Goal: Task Accomplishment & Management: Use online tool/utility

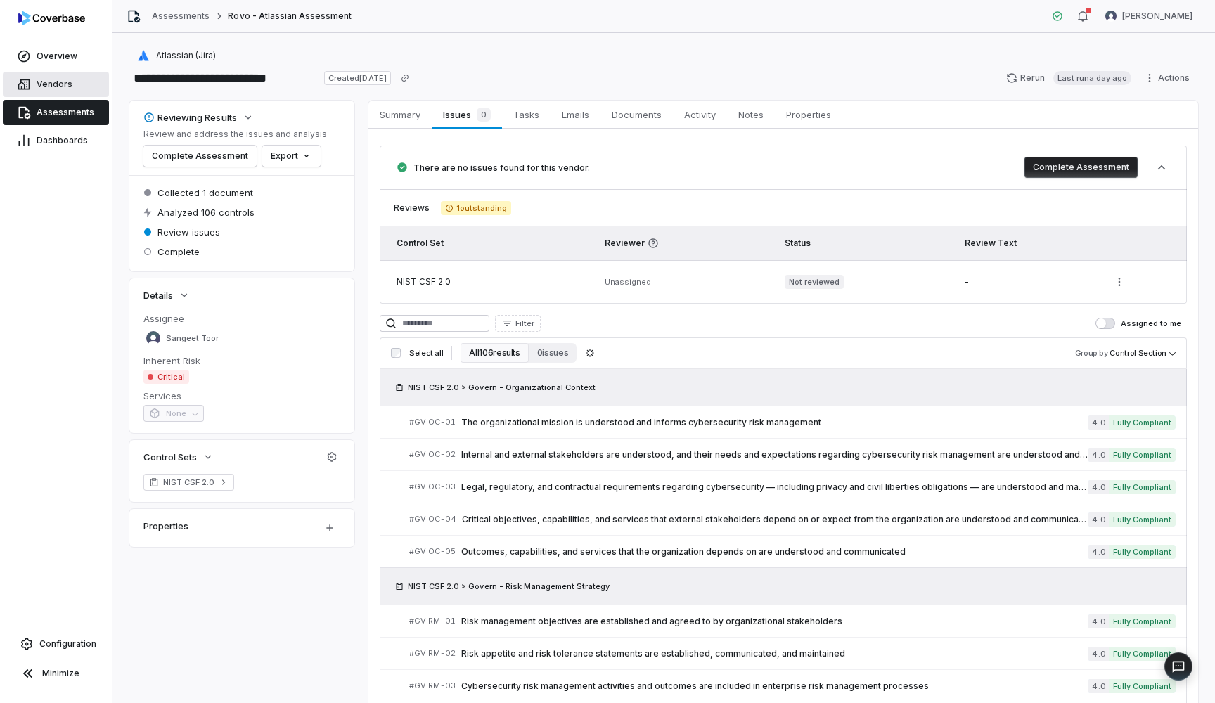
click at [52, 85] on span "Vendors" at bounding box center [55, 84] width 36 height 11
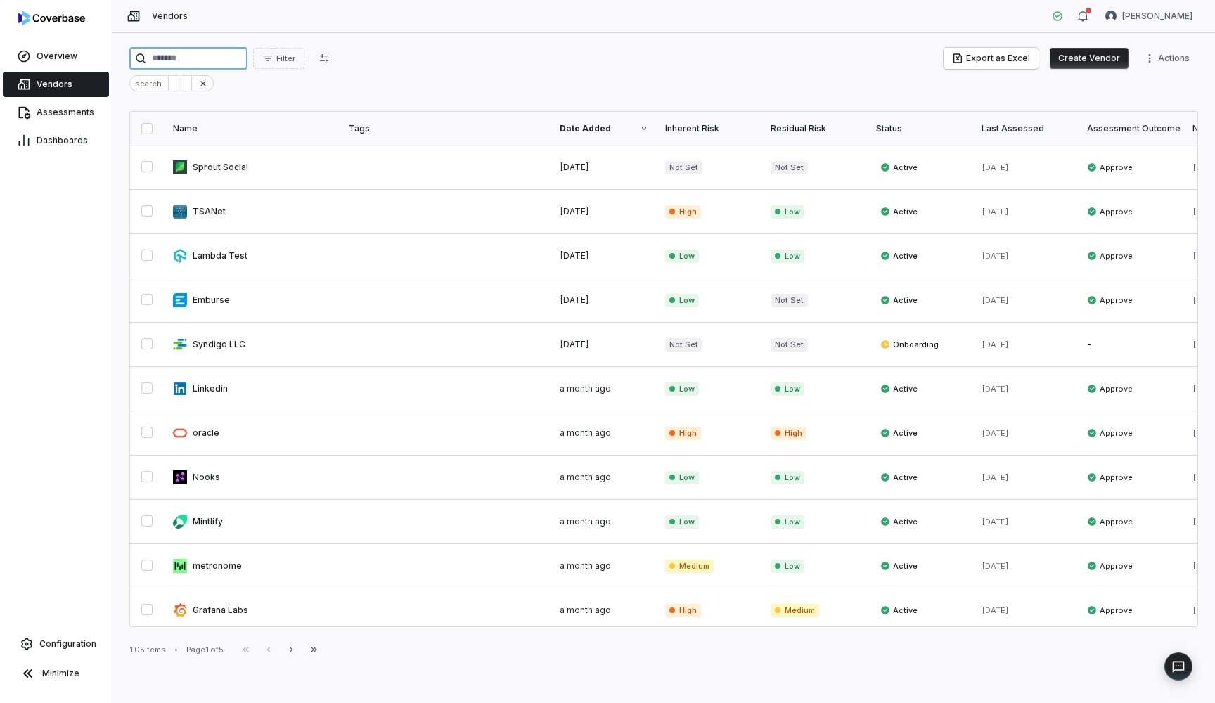
click at [179, 61] on input "search" at bounding box center [188, 58] width 118 height 22
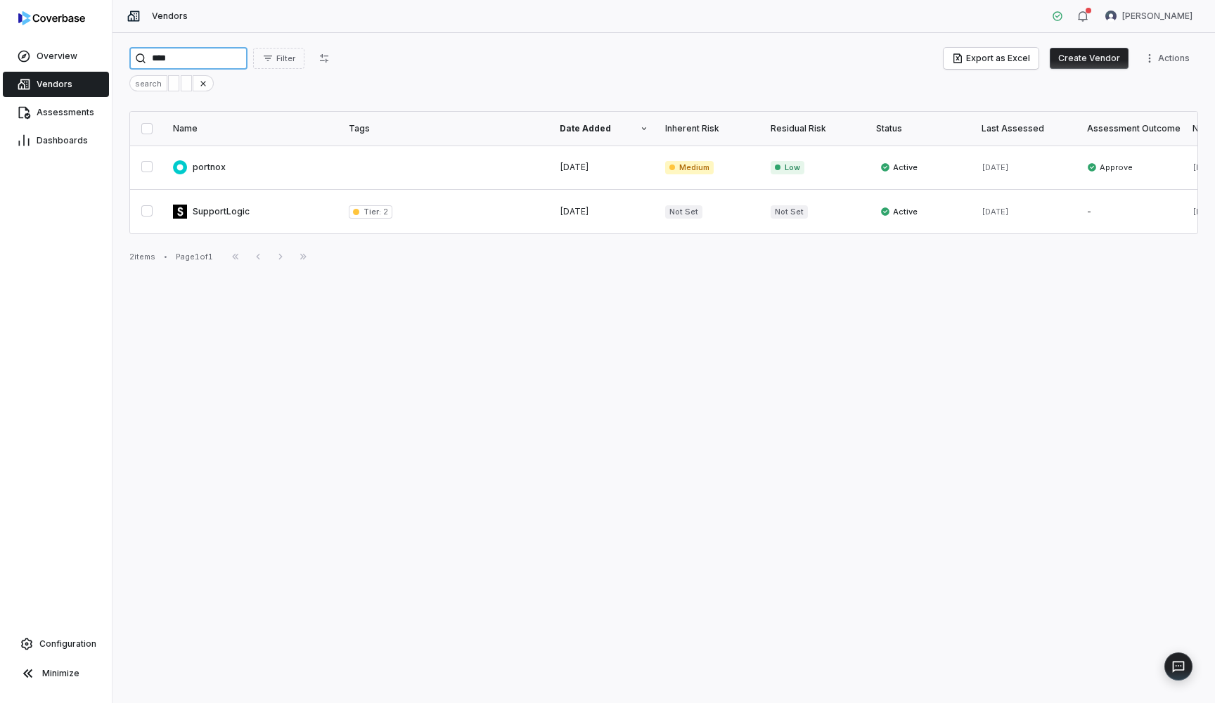
type input "****"
click at [1075, 58] on button "Create Vendor" at bounding box center [1088, 58] width 79 height 21
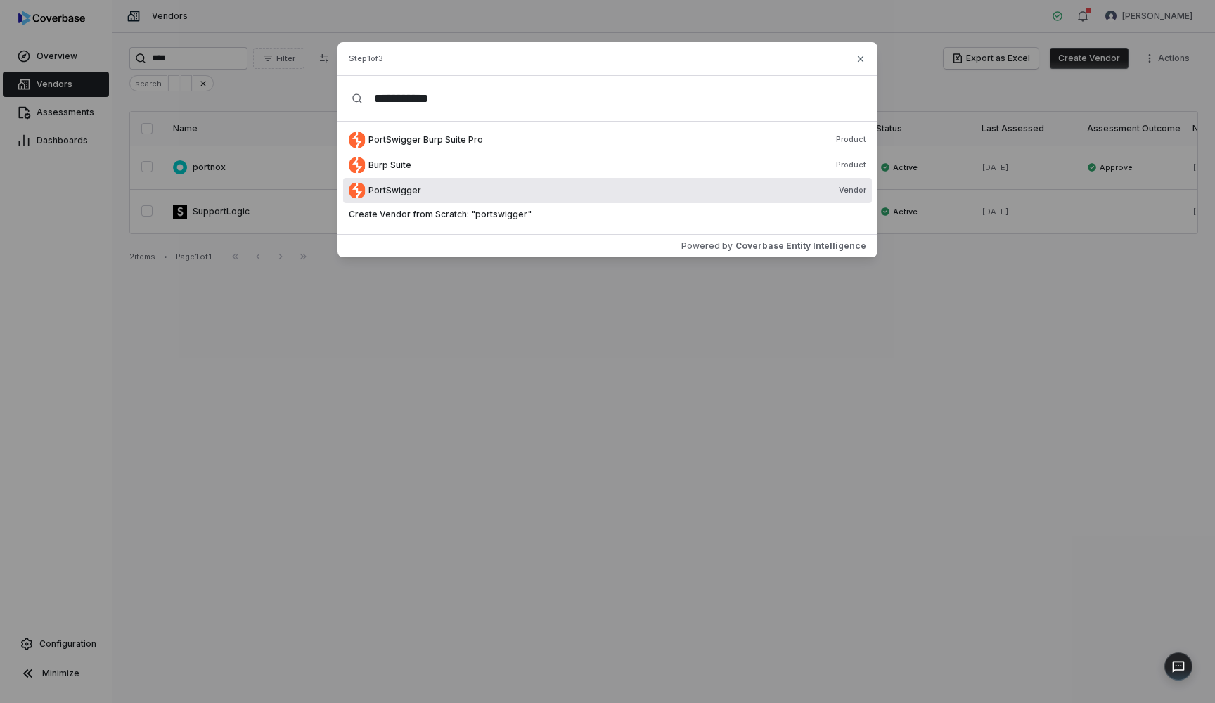
type input "**********"
click at [401, 188] on span "PortSwigger" at bounding box center [394, 190] width 53 height 11
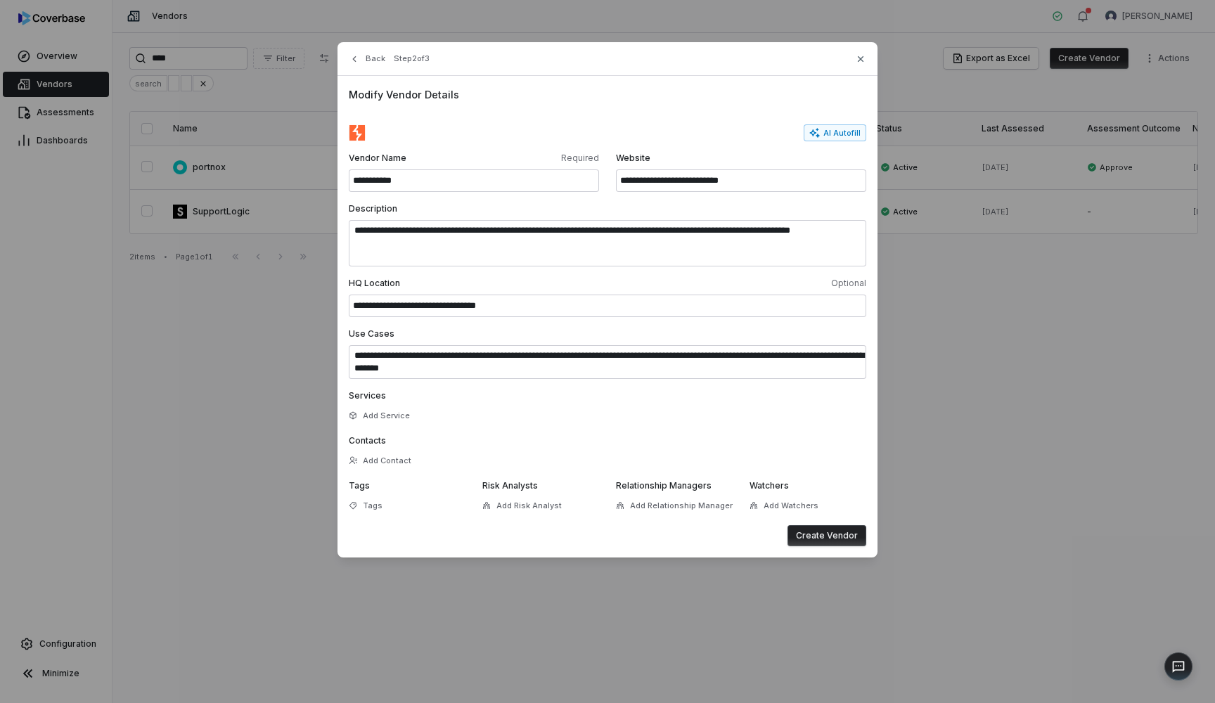
click at [809, 537] on button "Create Vendor" at bounding box center [826, 535] width 79 height 21
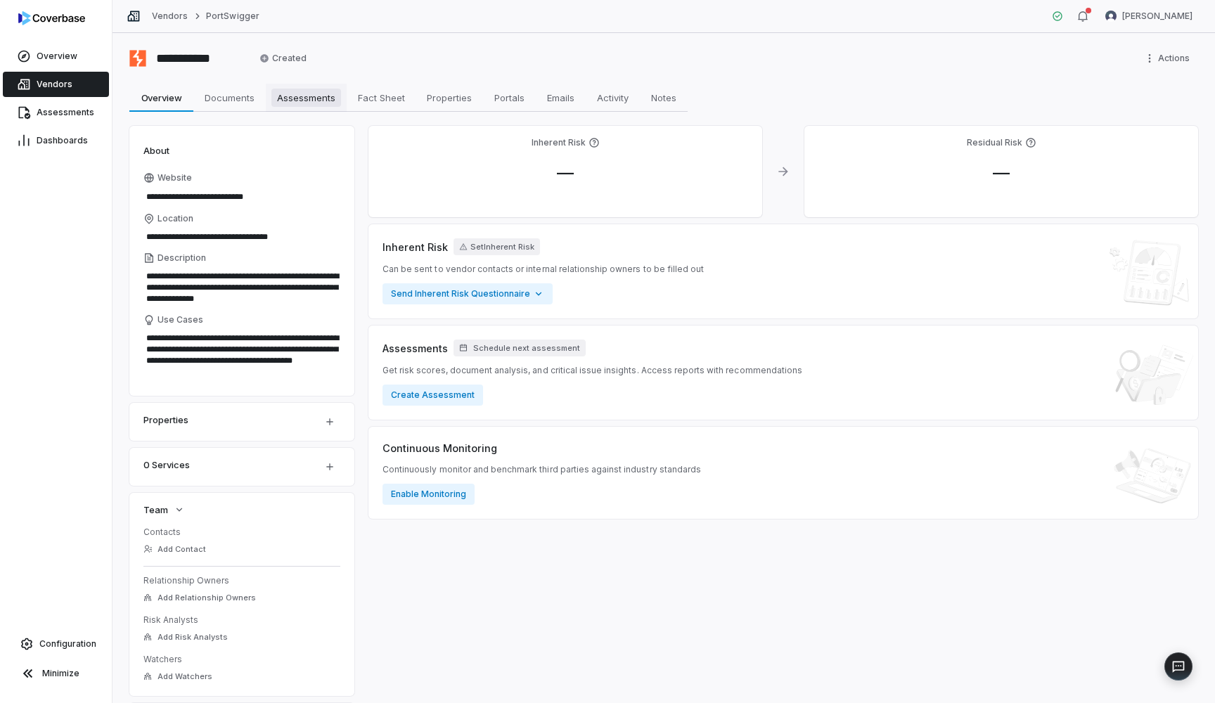
click at [332, 104] on span "Assessments" at bounding box center [306, 98] width 70 height 18
type textarea "*"
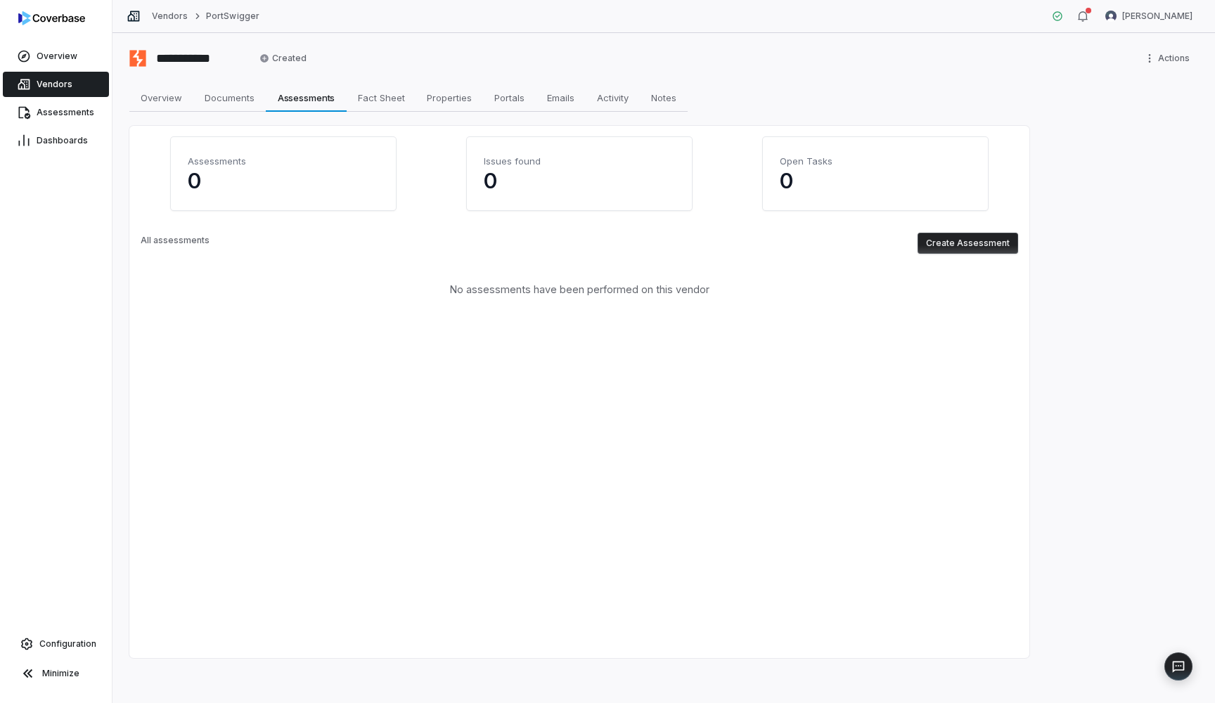
click at [966, 238] on button "Create Assessment" at bounding box center [967, 243] width 101 height 21
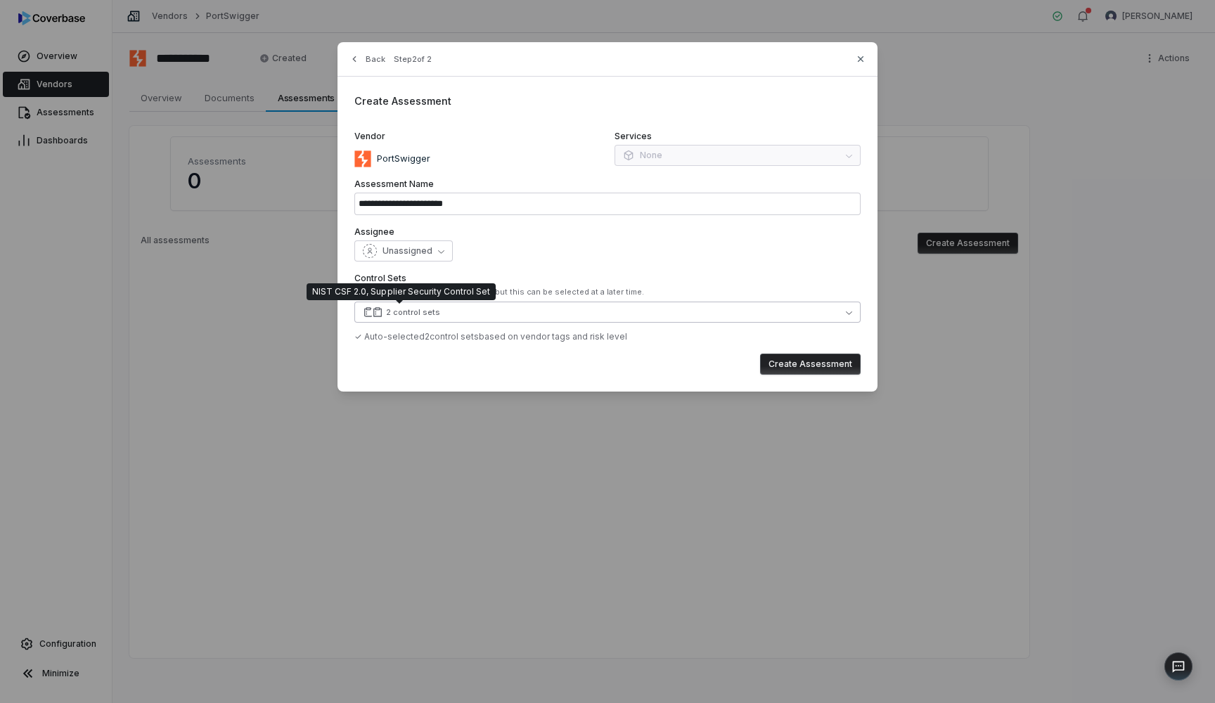
click at [434, 311] on div "2 control sets" at bounding box center [413, 312] width 54 height 11
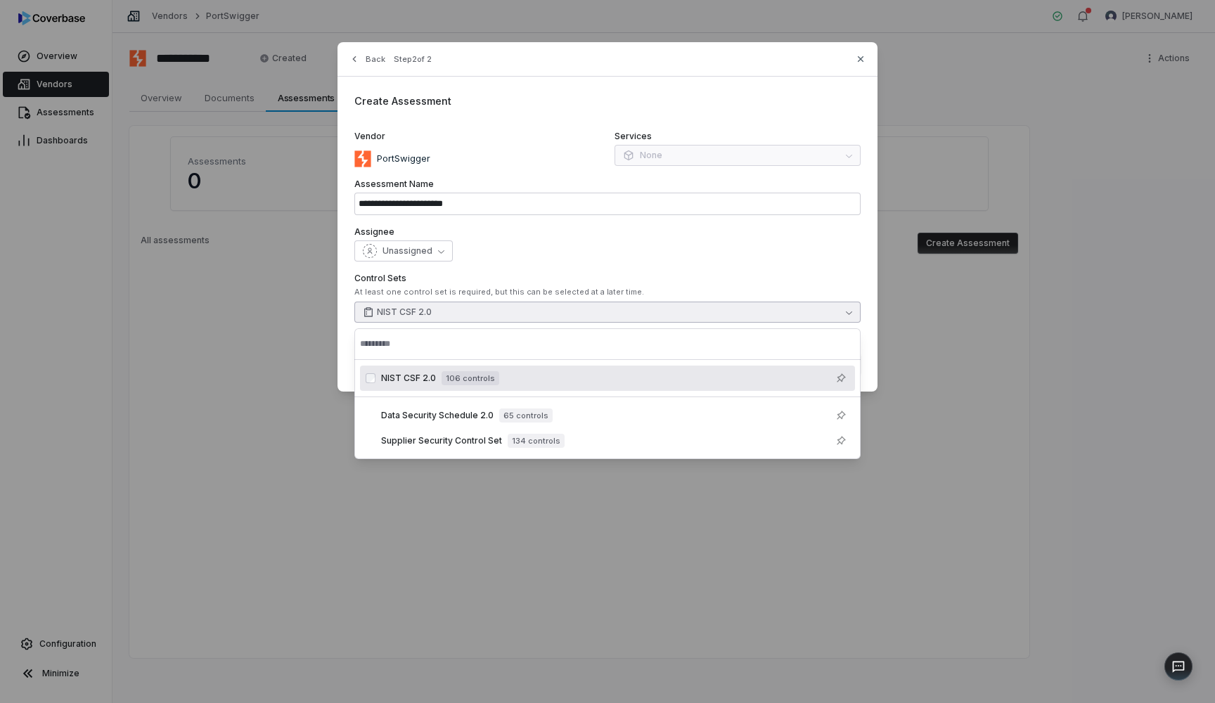
click at [629, 224] on div "**********" at bounding box center [607, 216] width 540 height 349
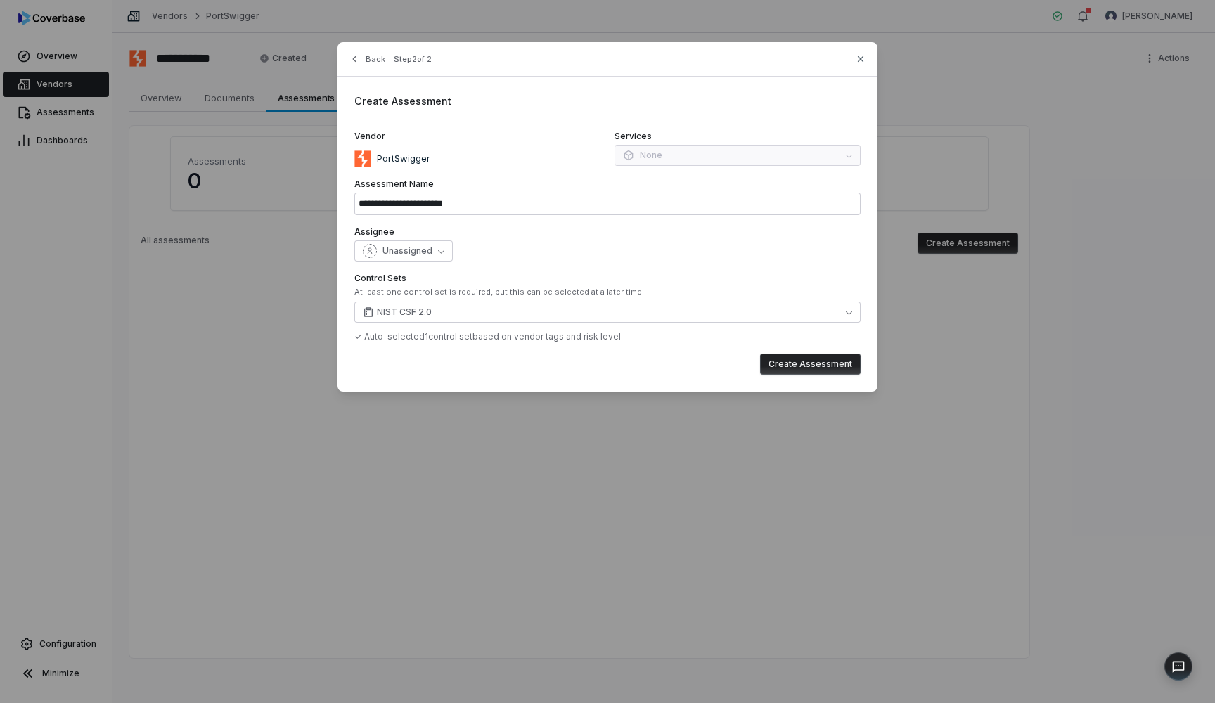
click at [822, 372] on button "Create Assessment" at bounding box center [810, 364] width 101 height 21
type input "**********"
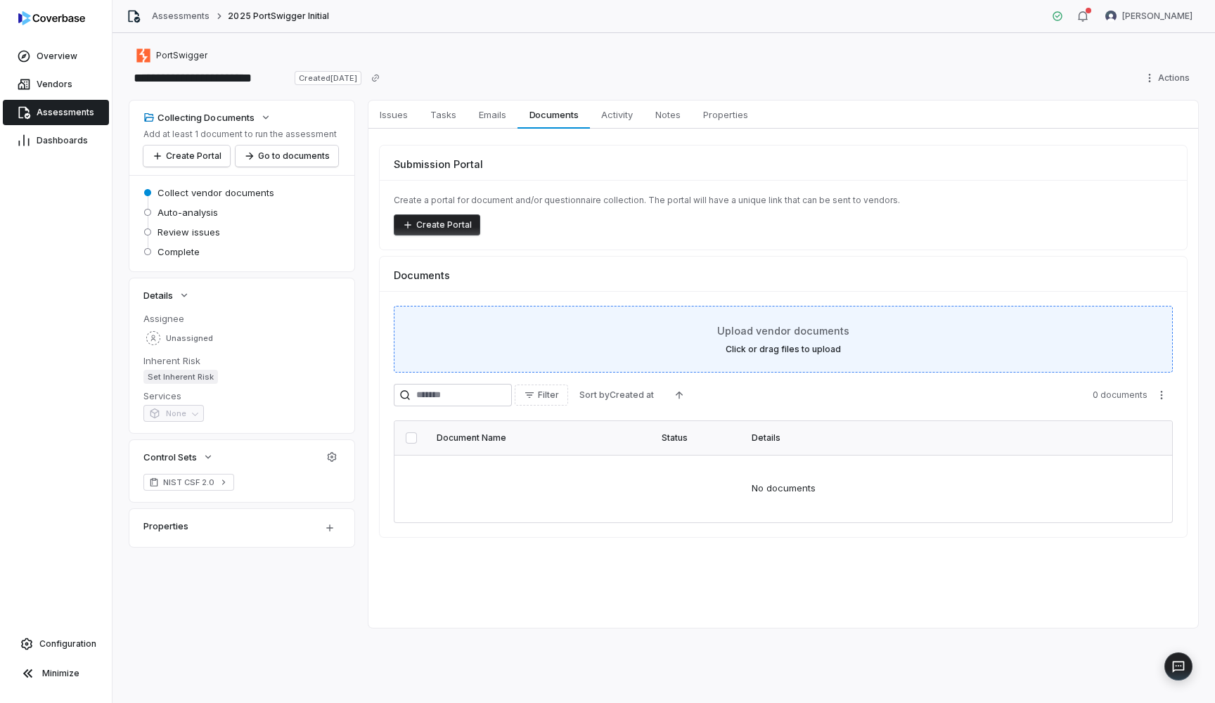
click at [773, 348] on label "Click or drag files to upload" at bounding box center [782, 349] width 115 height 11
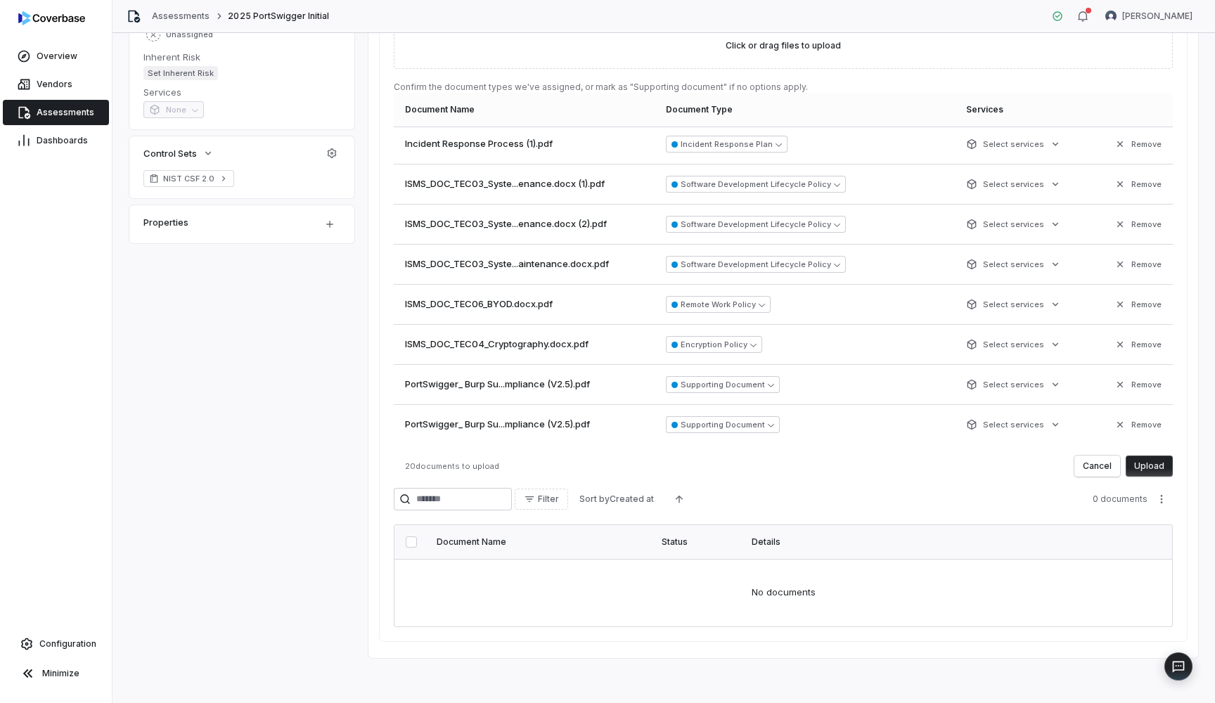
scroll to position [304, 0]
click at [1159, 465] on button "Upload" at bounding box center [1148, 465] width 47 height 21
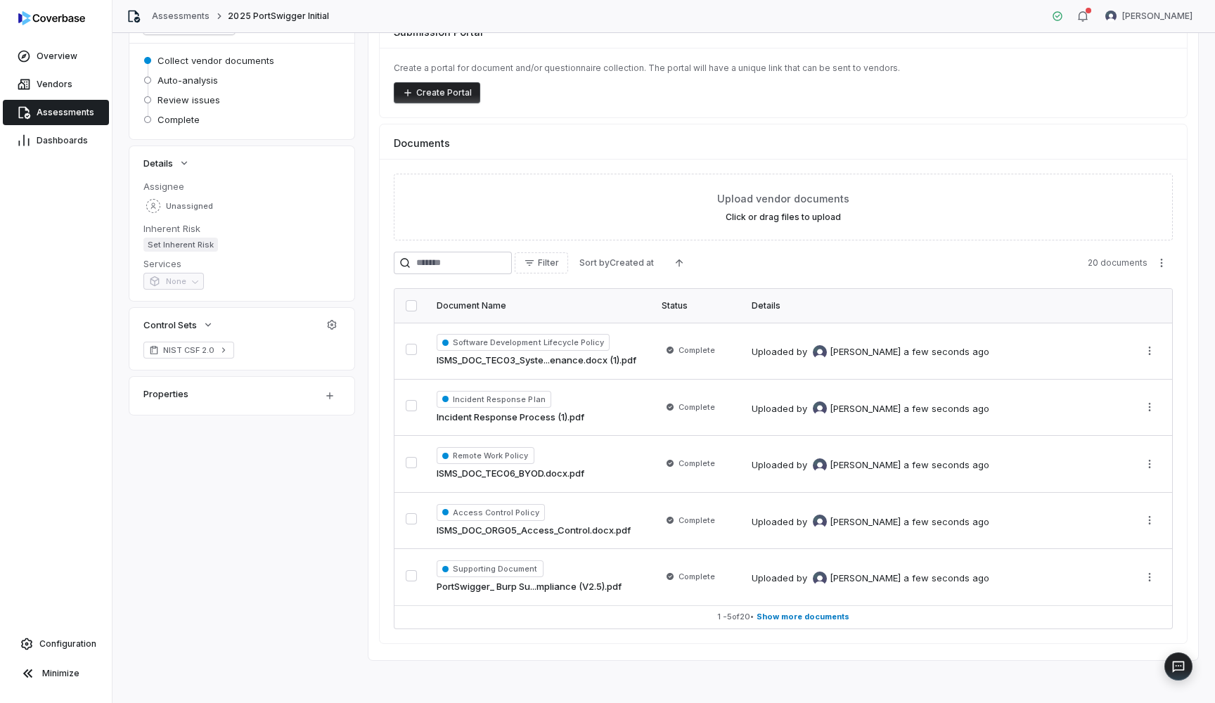
scroll to position [34, 0]
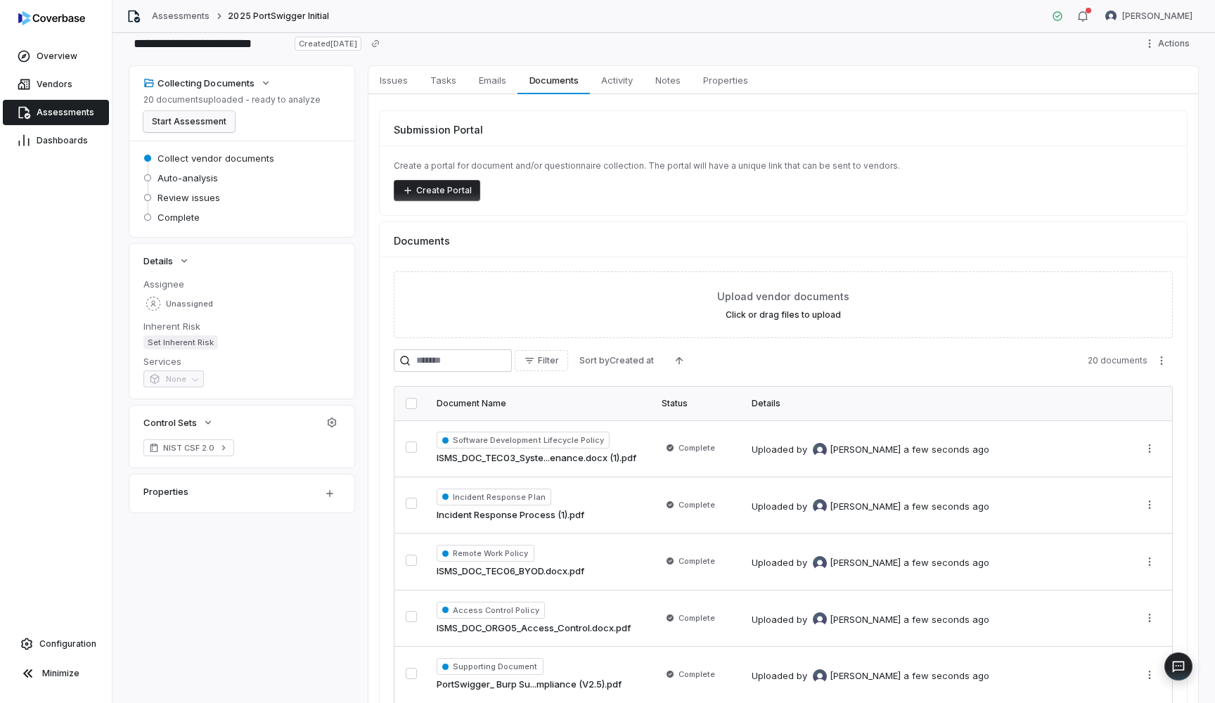
click at [179, 125] on button "Start Assessment" at bounding box center [188, 121] width 91 height 21
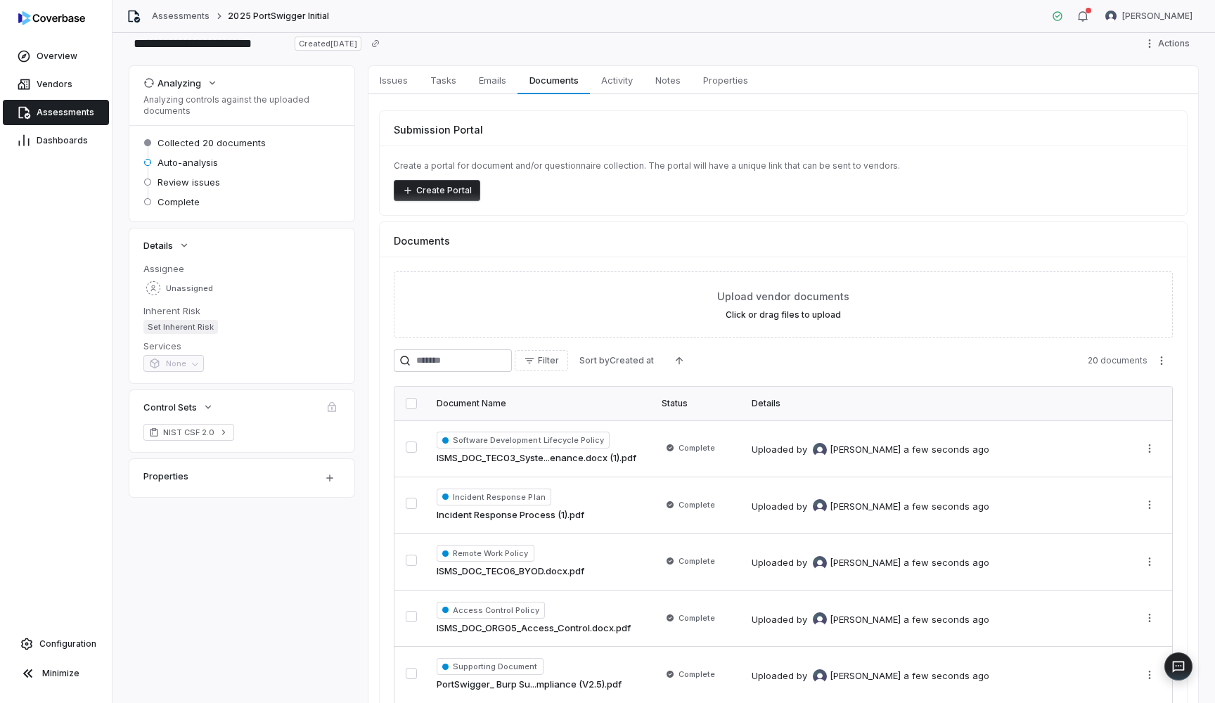
click at [72, 108] on span "Assessments" at bounding box center [66, 112] width 58 height 11
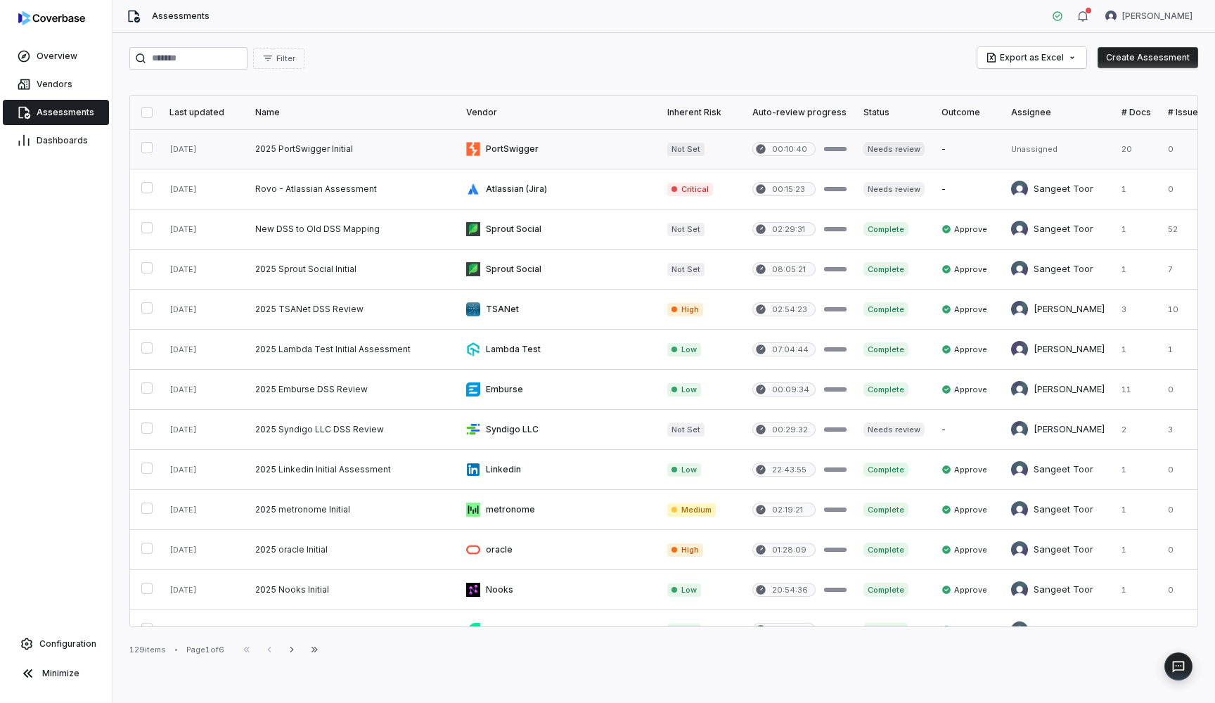
click at [328, 149] on link at bounding box center [352, 148] width 211 height 39
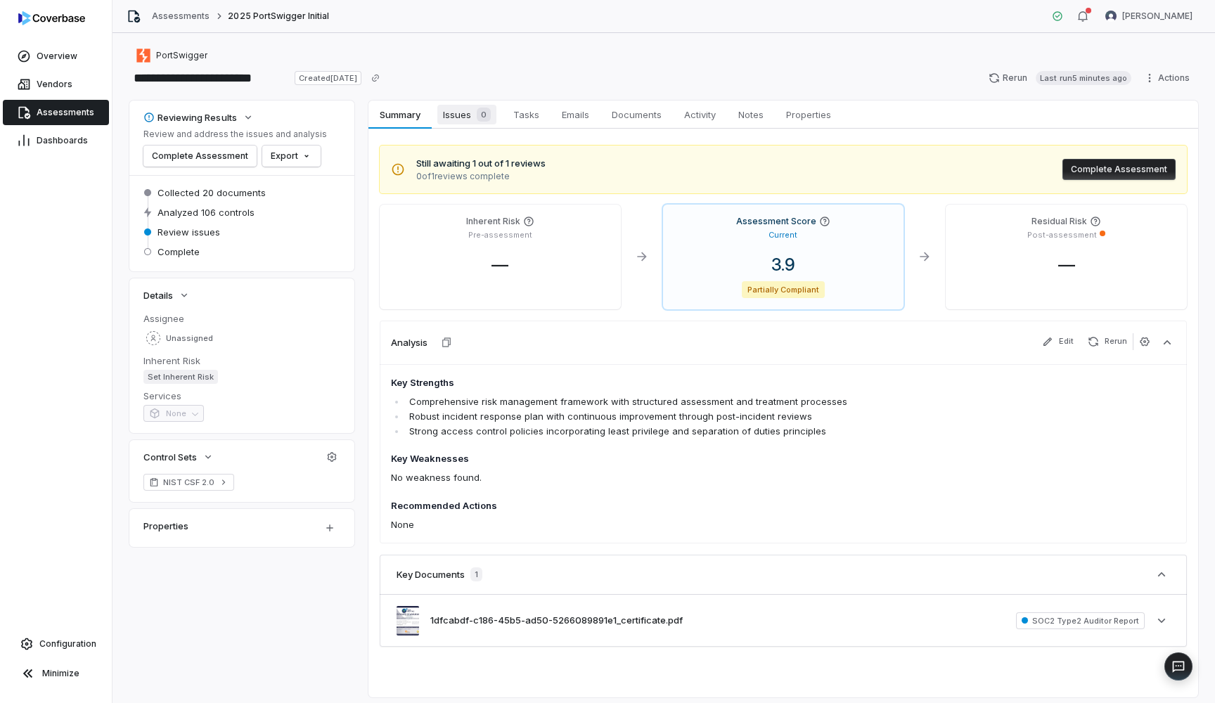
click at [464, 118] on span "Issues 0" at bounding box center [466, 115] width 59 height 20
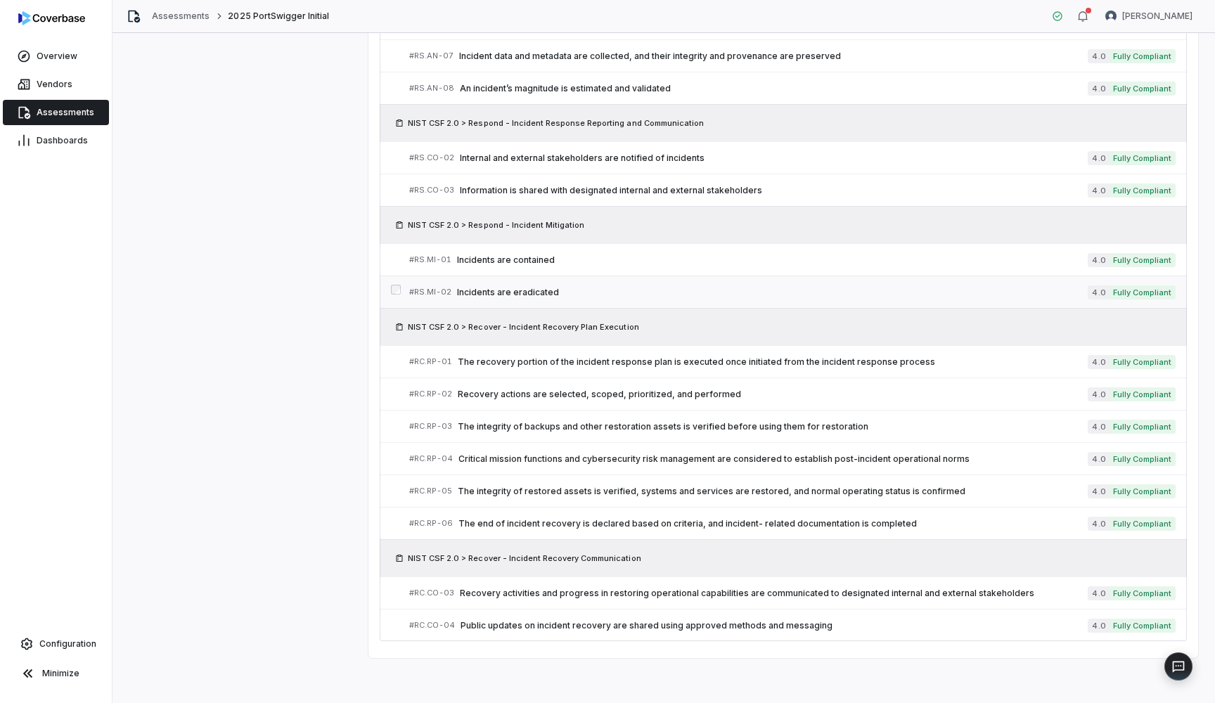
scroll to position [3974, 0]
